Goal: Entertainment & Leisure: Consume media (video, audio)

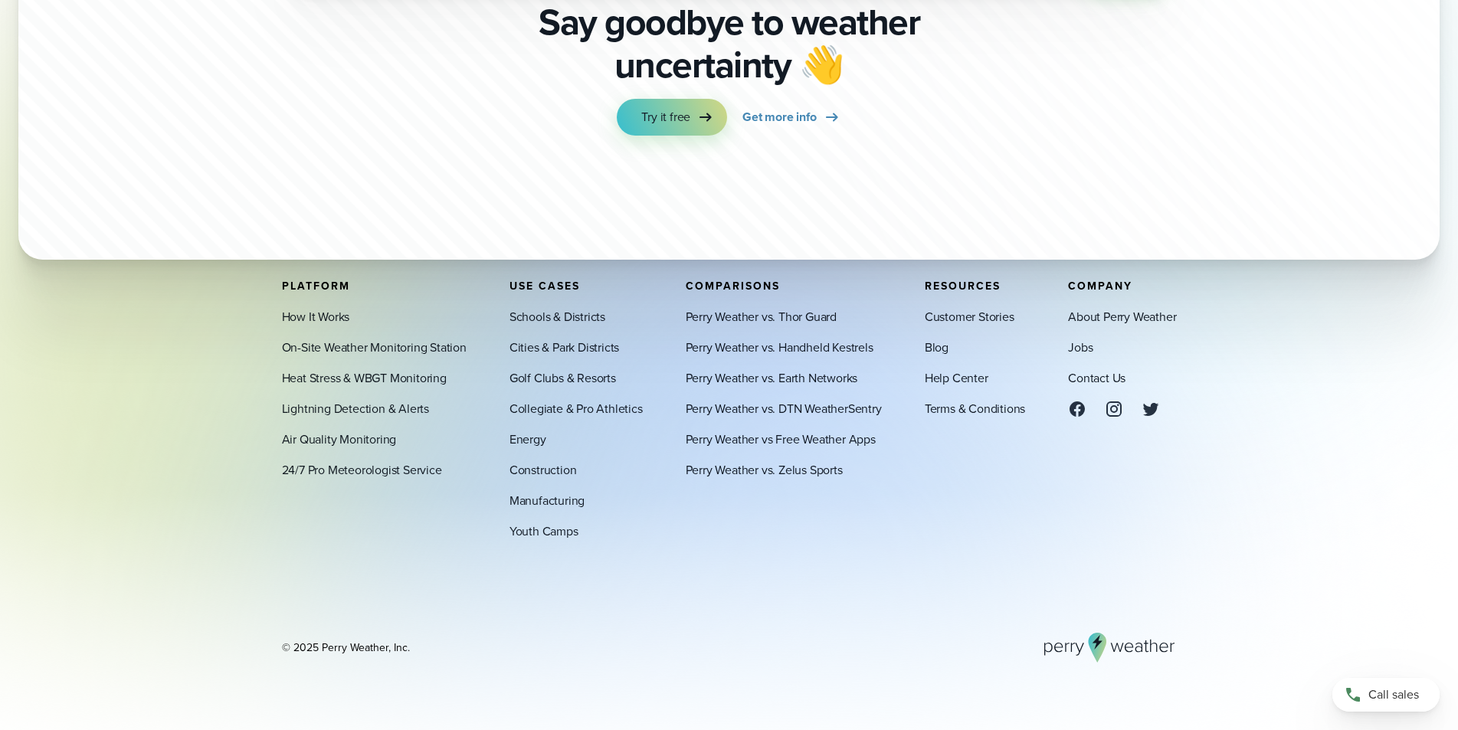
scroll to position [5503, 0]
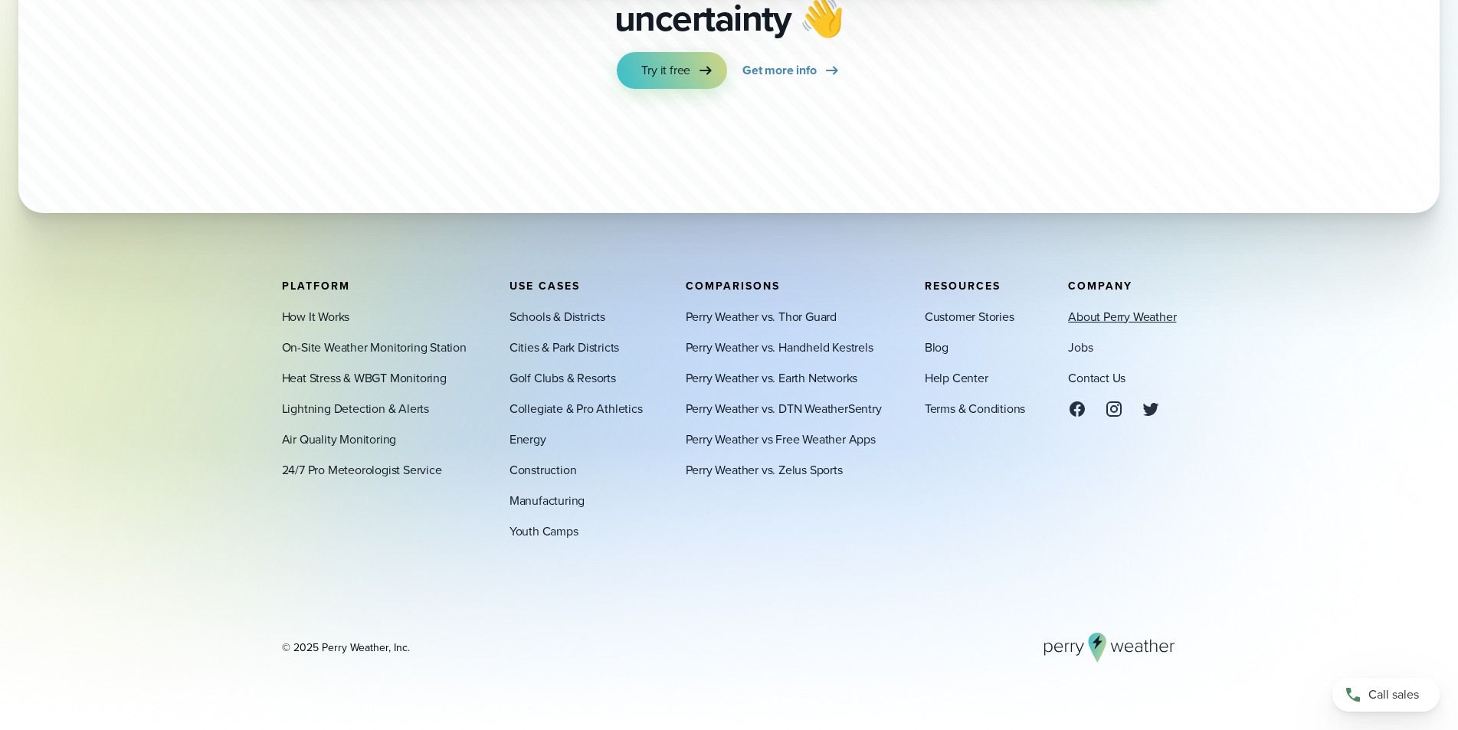
click at [1112, 319] on link "About Perry Weather" at bounding box center [1122, 316] width 108 height 18
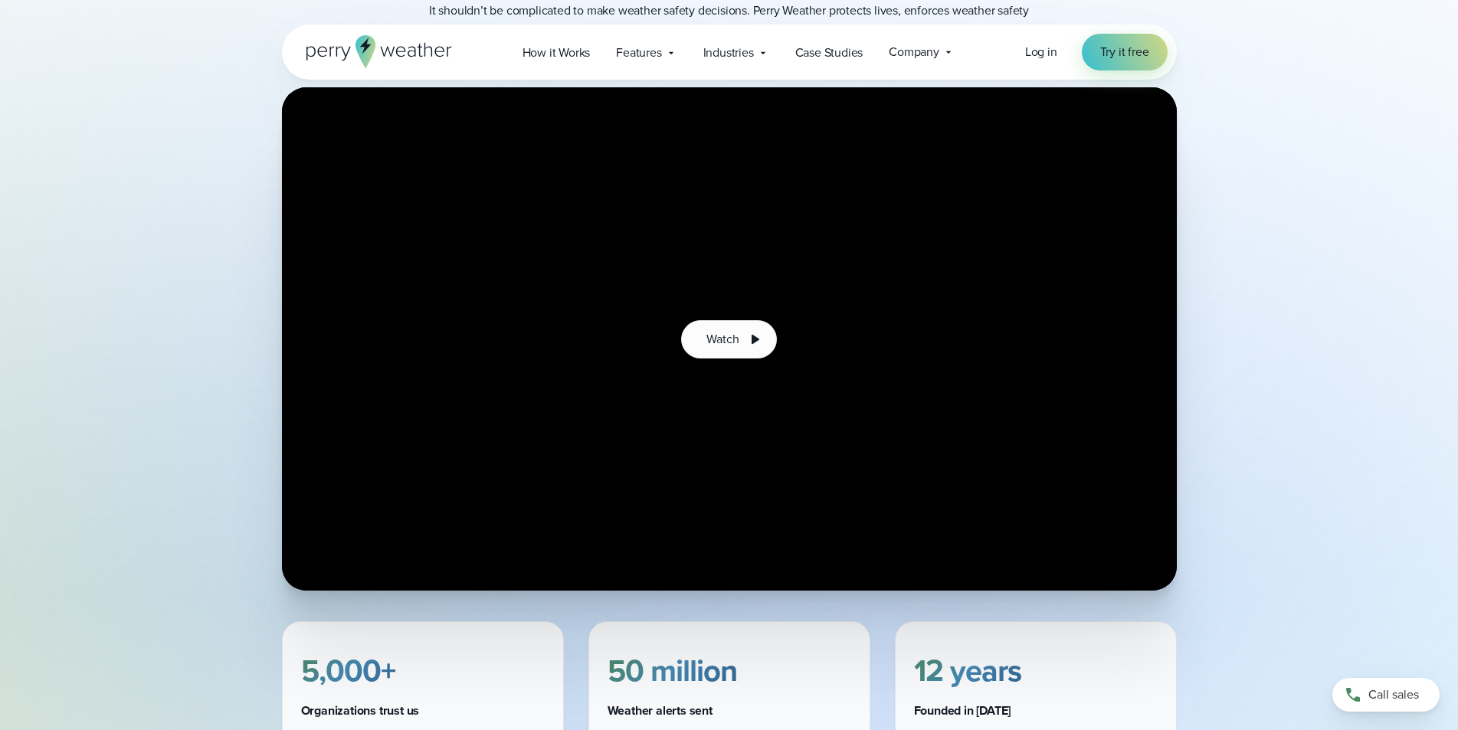
scroll to position [323, 0]
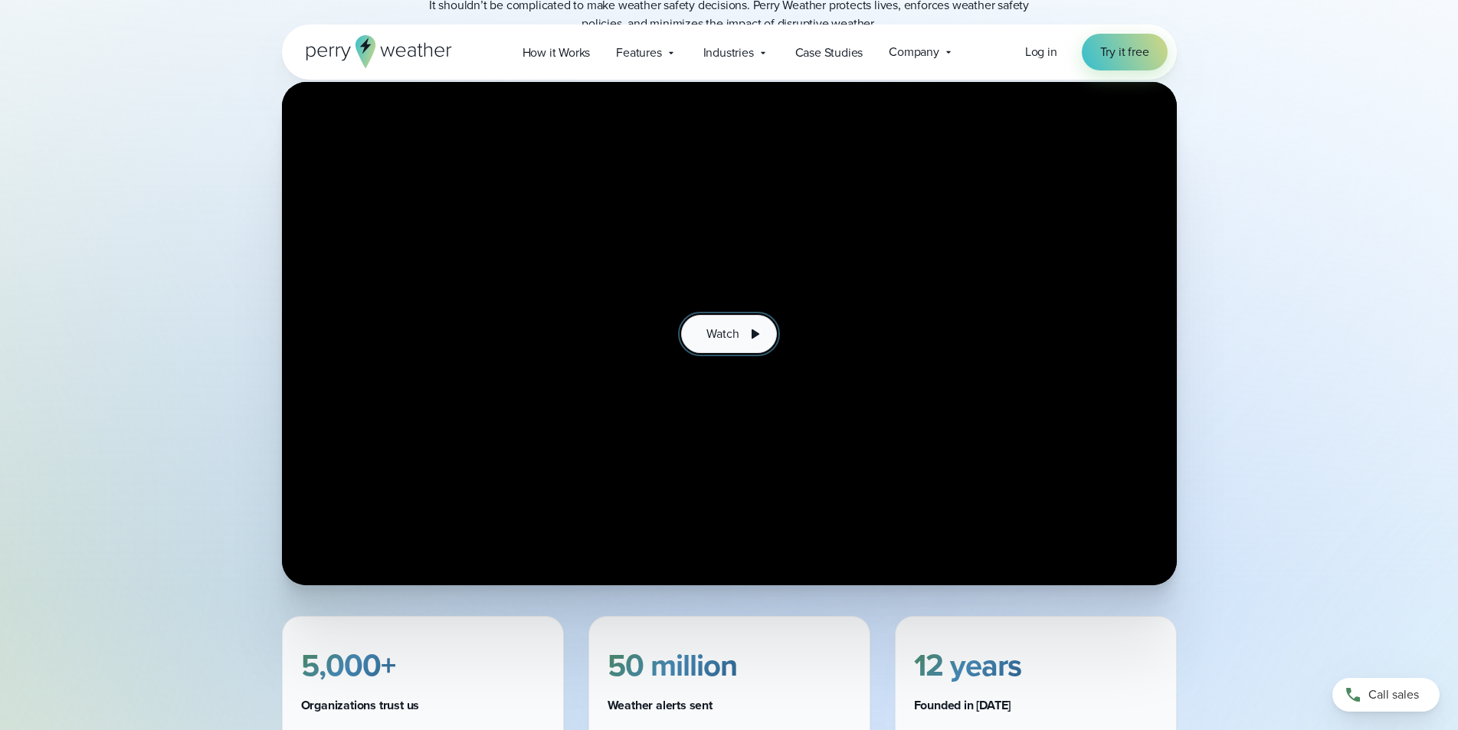
click at [713, 339] on span "Watch" at bounding box center [722, 334] width 32 height 18
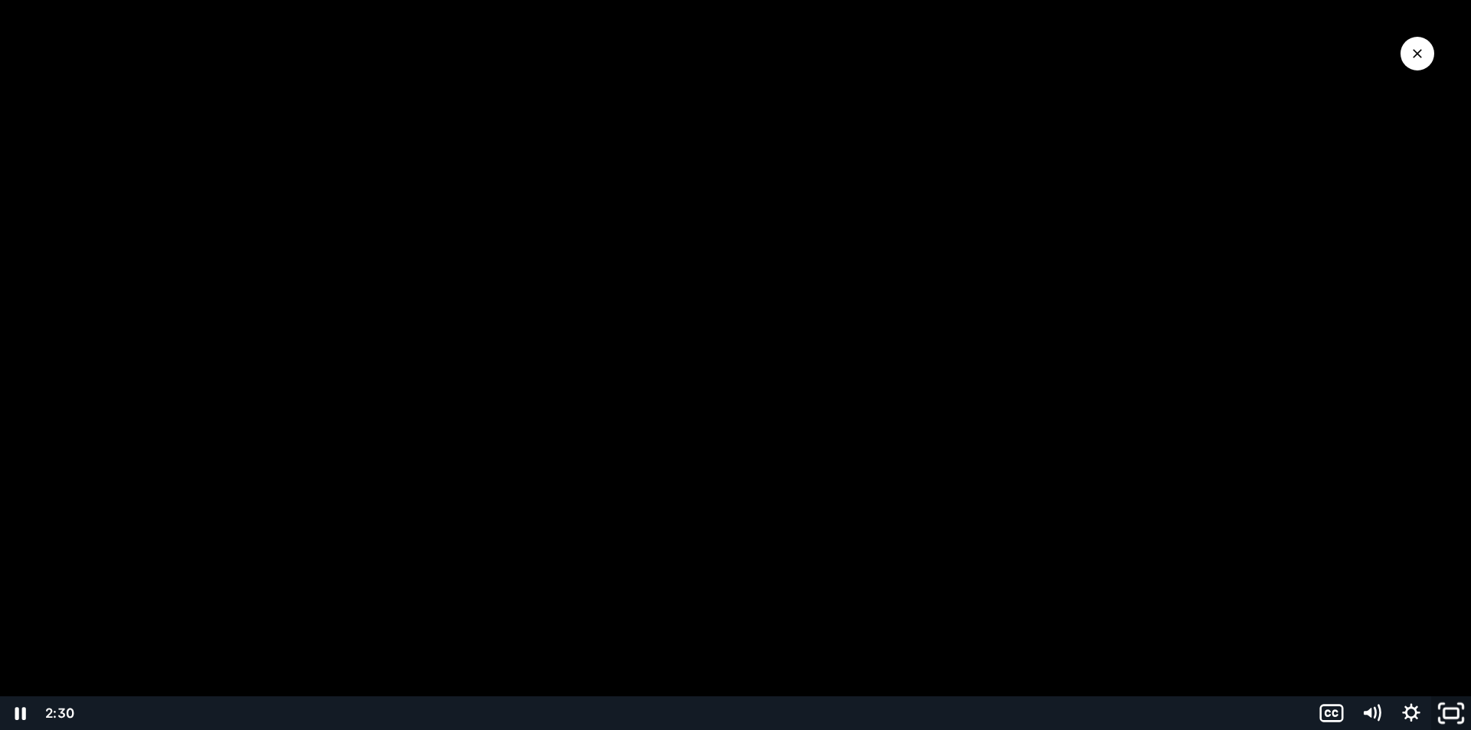
click at [1450, 715] on icon "Fullscreen" at bounding box center [1450, 713] width 47 height 41
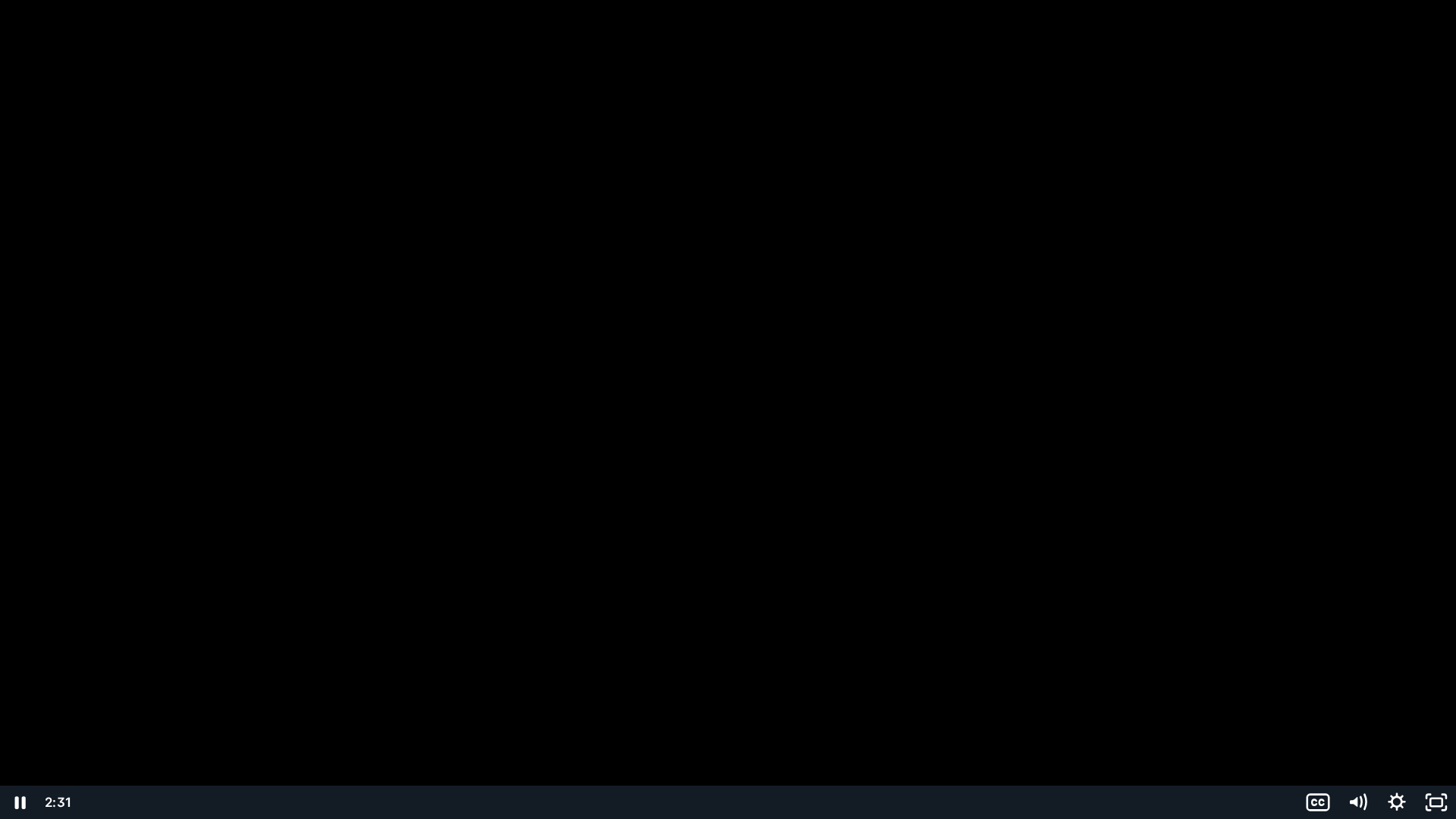
click at [1436, 722] on div at bounding box center [728, 409] width 1456 height 819
drag, startPoint x: 1375, startPoint y: 728, endPoint x: 1437, endPoint y: 793, distance: 89.8
click at [1375, 722] on div at bounding box center [728, 409] width 1456 height 819
click at [1437, 722] on icon "Unfullscreen" at bounding box center [1436, 803] width 40 height 34
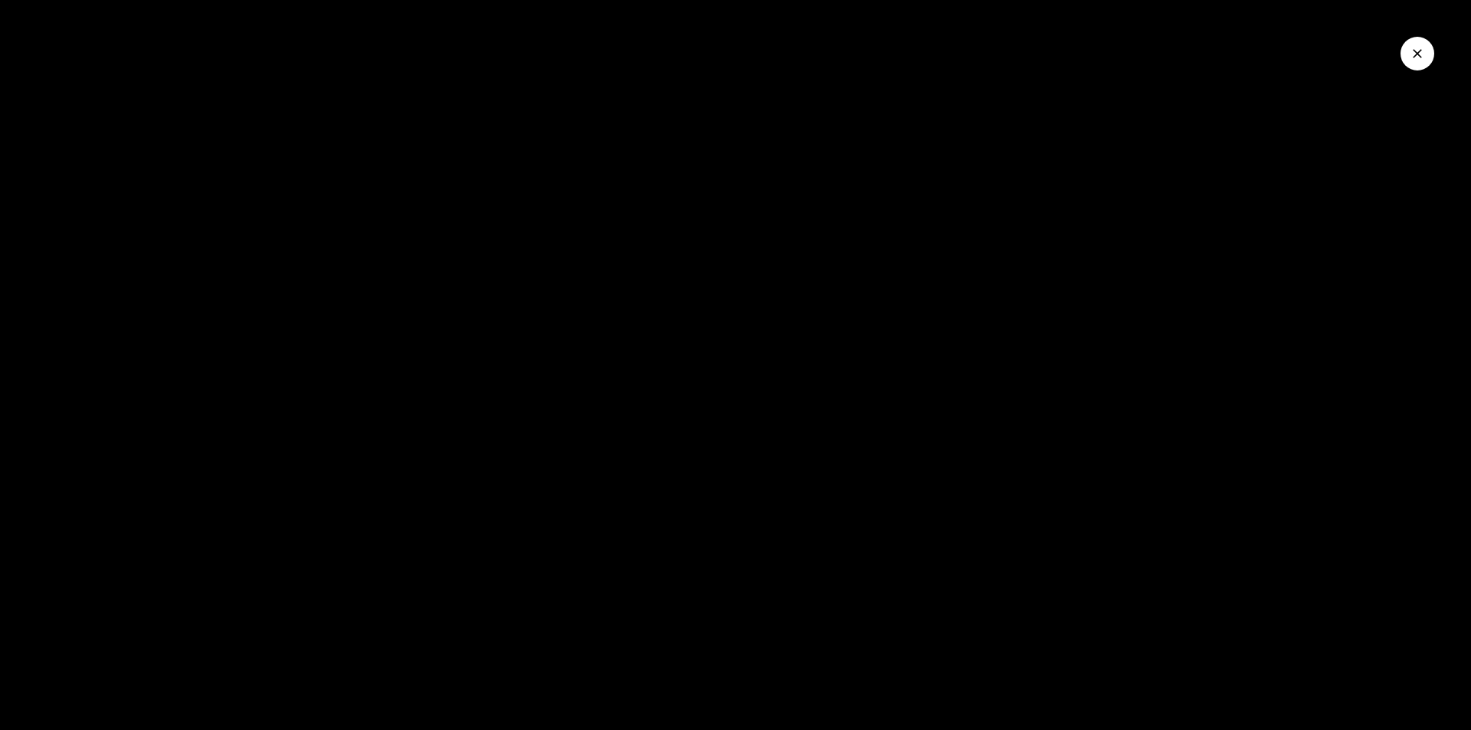
click at [1418, 49] on icon "Close Video" at bounding box center [1417, 53] width 15 height 15
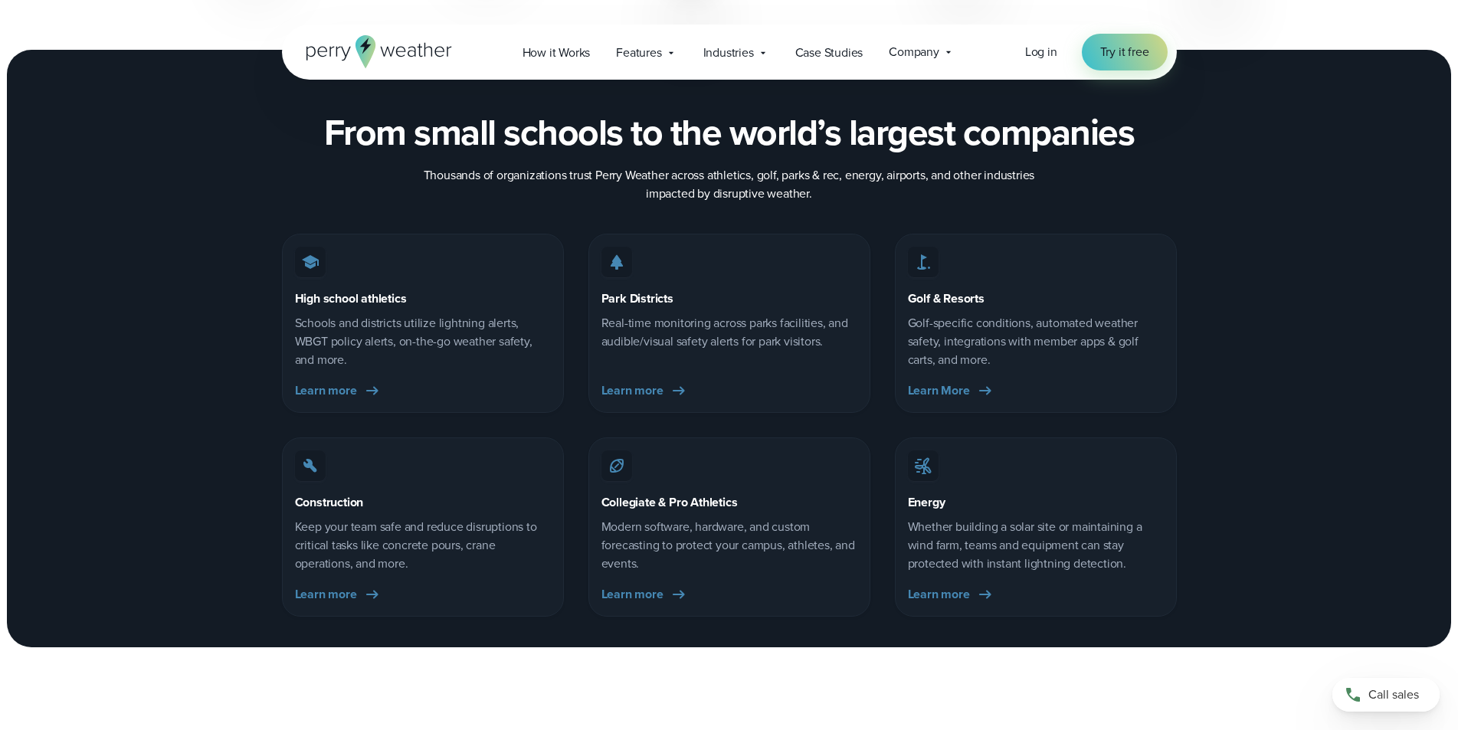
scroll to position [2475, 0]
